Goal: Information Seeking & Learning: Learn about a topic

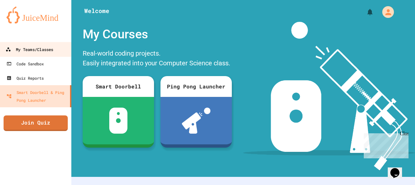
click at [27, 49] on div "My Teams/Classes" at bounding box center [30, 49] width 48 height 8
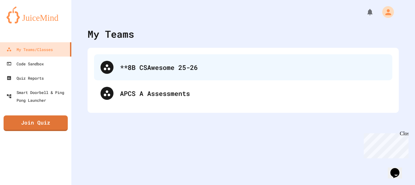
click at [223, 77] on div "**8B CSAwesome 25-26" at bounding box center [243, 67] width 298 height 26
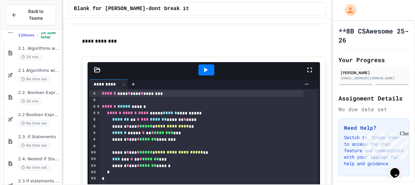
scroll to position [604, 0]
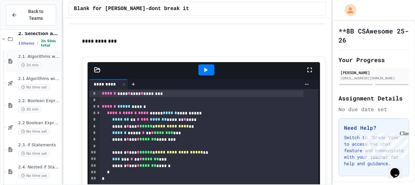
click at [45, 62] on div "20 min" at bounding box center [39, 65] width 42 height 6
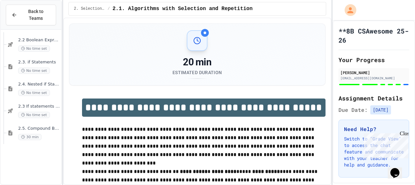
scroll to position [734, 0]
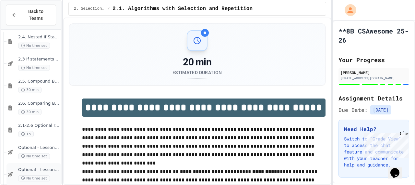
click at [28, 167] on div "Optional - Lesson 2.6 Quiz No time set" at bounding box center [39, 174] width 42 height 14
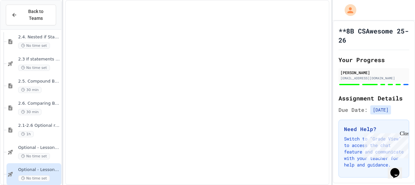
scroll to position [726, 0]
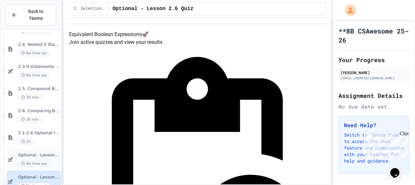
click at [44, 152] on span "Optional - Lesson 2.5 Quiz" at bounding box center [39, 155] width 42 height 6
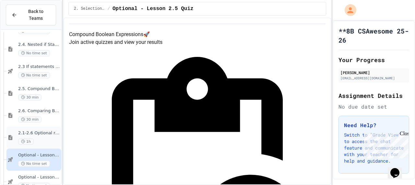
click at [49, 138] on div "1h" at bounding box center [39, 141] width 42 height 6
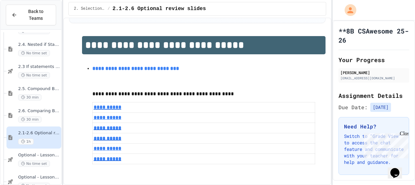
scroll to position [67, 0]
click at [46, 108] on div "2.6. Comparing Boolean Expressions ([PERSON_NAME] Laws) 30 min" at bounding box center [39, 115] width 42 height 14
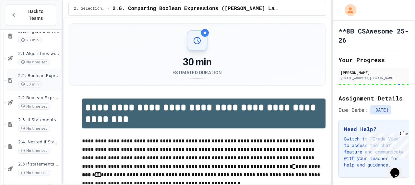
scroll to position [596, 0]
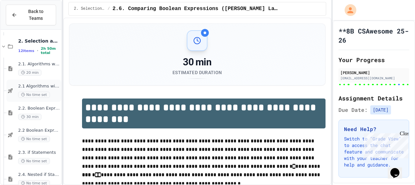
click at [48, 83] on span "2.1 Algorithms with Selection and Repetition - Topic 2.1" at bounding box center [39, 86] width 42 height 6
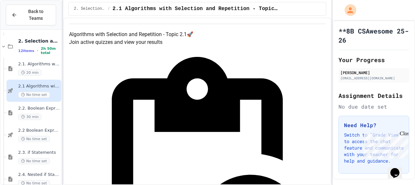
click at [48, 61] on div "2.1. Algorithms with Selection and Repetition 20 min" at bounding box center [39, 68] width 42 height 14
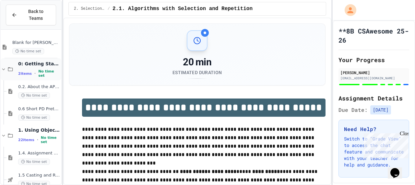
click at [28, 61] on span "0: Getting Started" at bounding box center [39, 64] width 42 height 6
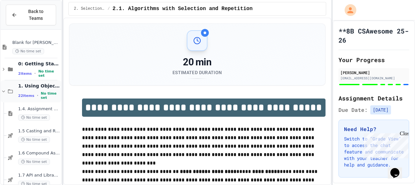
click at [35, 83] on span "1. Using Objects and Methods" at bounding box center [39, 86] width 42 height 6
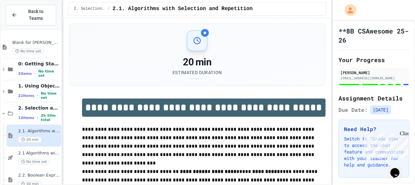
scroll to position [32, 0]
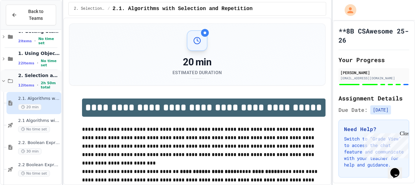
click at [41, 81] on span "2h 50m total" at bounding box center [50, 85] width 19 height 8
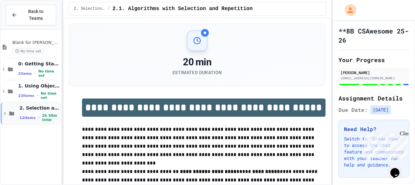
click at [20, 105] on span "2. Selection and Iteration" at bounding box center [39, 108] width 41 height 6
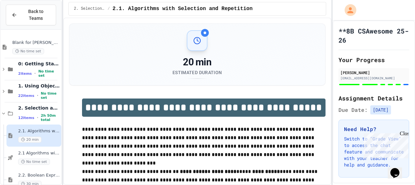
click at [16, 113] on div "2. Selection and Iteration 12 items • 2h 50m total" at bounding box center [31, 113] width 61 height 22
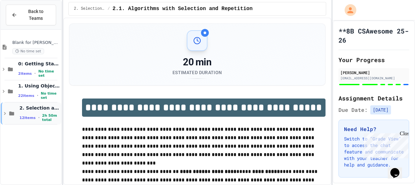
click at [20, 116] on span "12 items" at bounding box center [27, 118] width 16 height 4
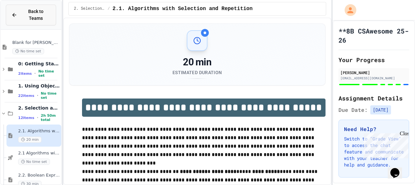
click at [43, 16] on button "Back to Teams" at bounding box center [31, 15] width 50 height 21
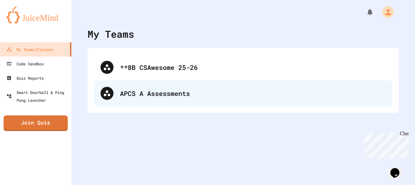
click at [126, 86] on div "APCS A Assessments" at bounding box center [243, 93] width 298 height 26
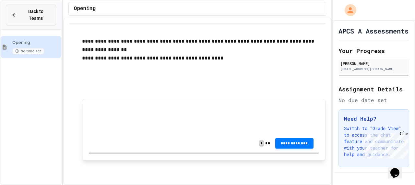
click at [31, 7] on button "Back to Teams" at bounding box center [31, 15] width 50 height 21
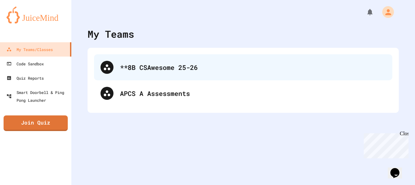
click at [117, 72] on div "**8B CSAwesome 25-26" at bounding box center [243, 67] width 298 height 26
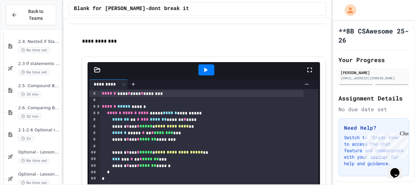
scroll to position [204, 0]
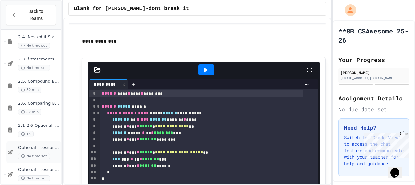
click at [42, 145] on span "Optional - Lesson 2.5 Quiz" at bounding box center [39, 148] width 42 height 6
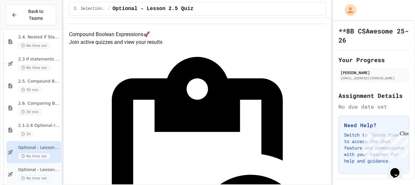
click at [15, 164] on div "Optional - Lesson 2.6 Quiz No time set" at bounding box center [33, 174] width 55 height 22
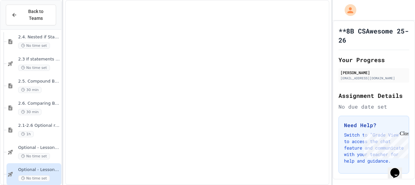
scroll to position [196, 0]
